Goal: Find specific page/section: Find specific page/section

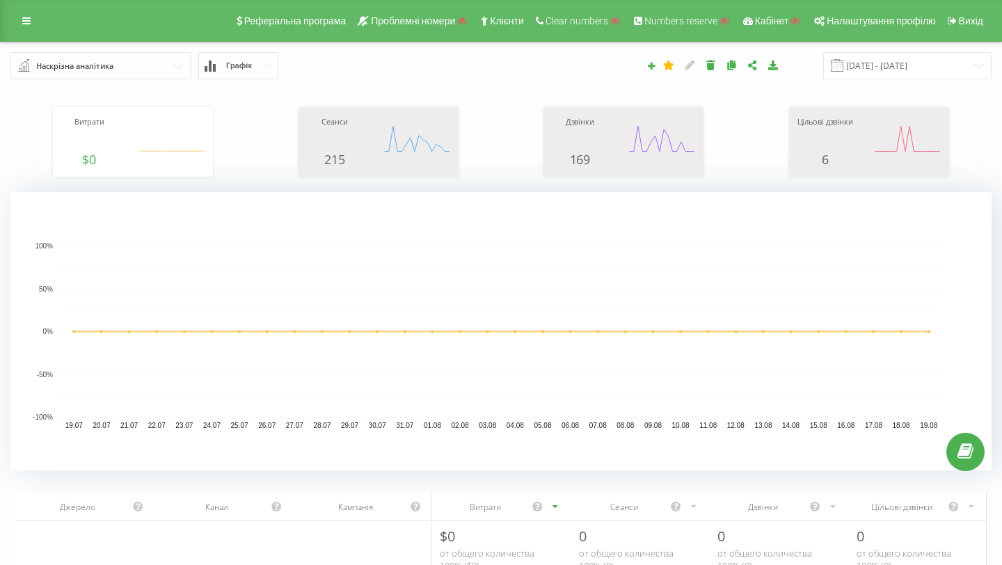
click at [123, 59] on input "text" at bounding box center [102, 65] width 180 height 25
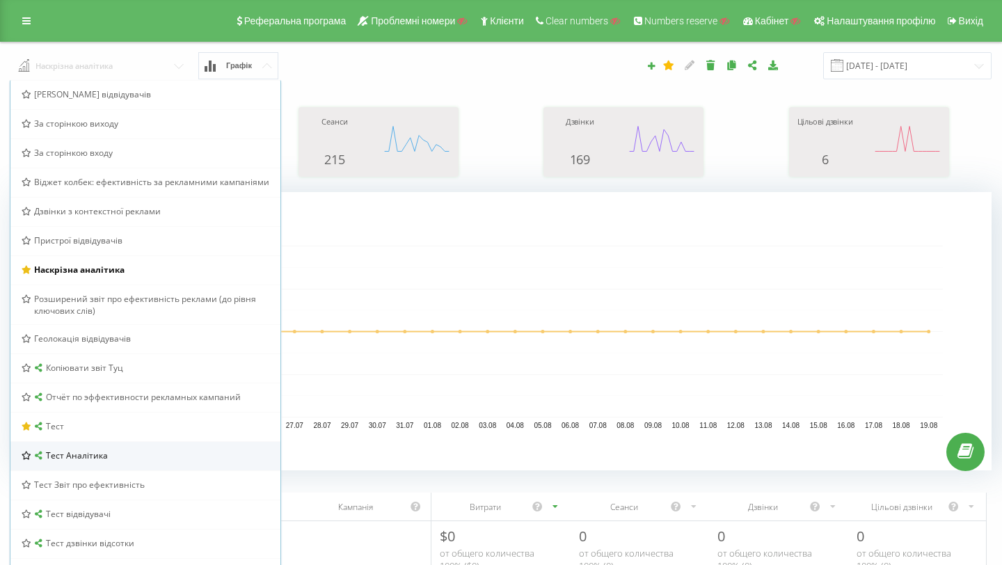
scroll to position [42, 0]
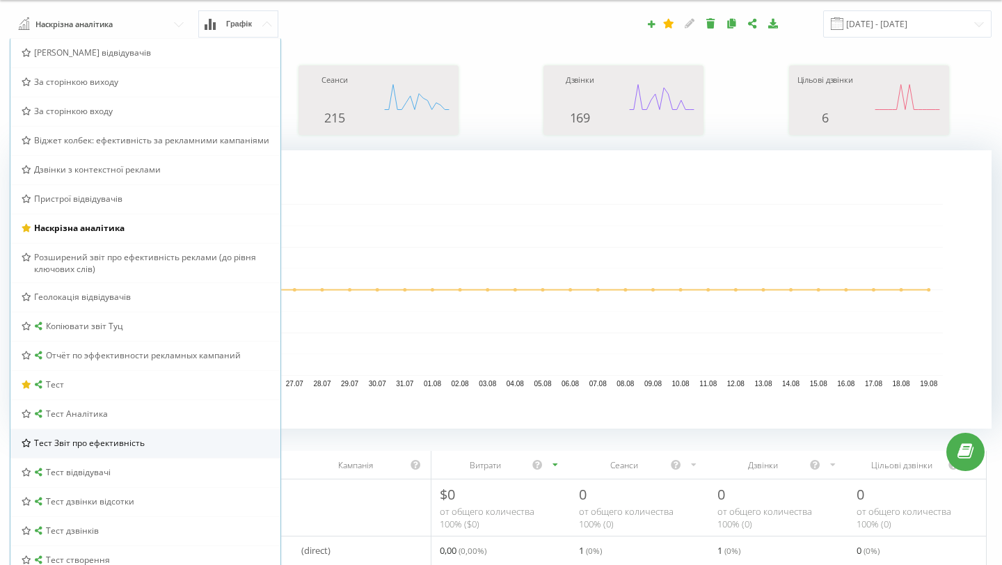
click at [100, 452] on div "Тест Звіт про ефективність" at bounding box center [145, 443] width 270 height 29
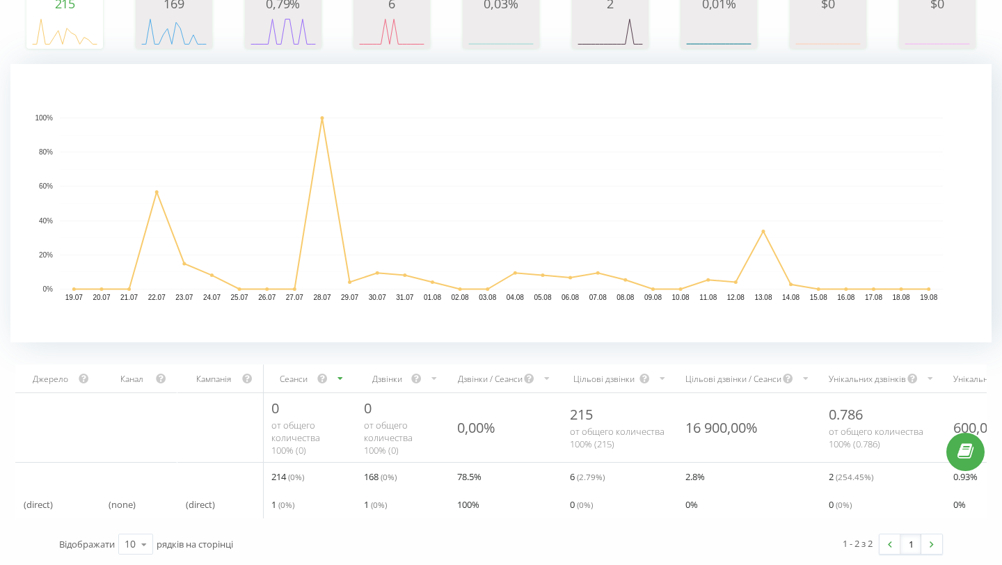
scroll to position [0, 3]
click at [196, 137] on rect "A chart." at bounding box center [501, 204] width 883 height 172
drag, startPoint x: 196, startPoint y: 137, endPoint x: 205, endPoint y: 69, distance: 68.8
click at [196, 119] on rect "A chart." at bounding box center [501, 204] width 883 height 172
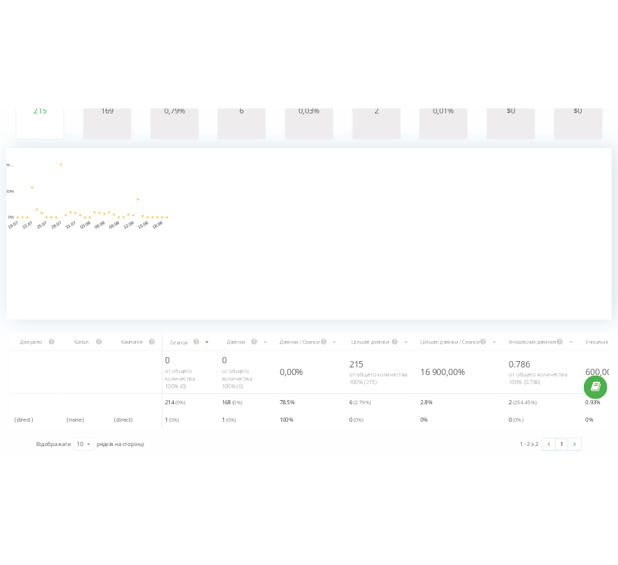
scroll to position [0, 0]
